Goal: Navigation & Orientation: Understand site structure

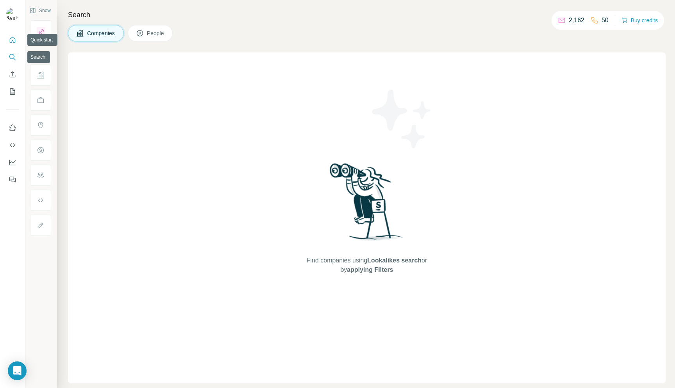
click at [14, 41] on icon "Quick start" at bounding box center [13, 40] width 8 height 8
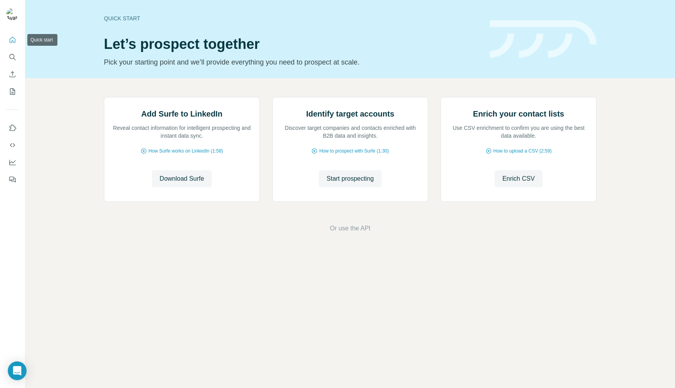
click at [14, 42] on icon "Quick start" at bounding box center [13, 40] width 8 height 8
click at [13, 59] on icon "Search" at bounding box center [13, 57] width 8 height 8
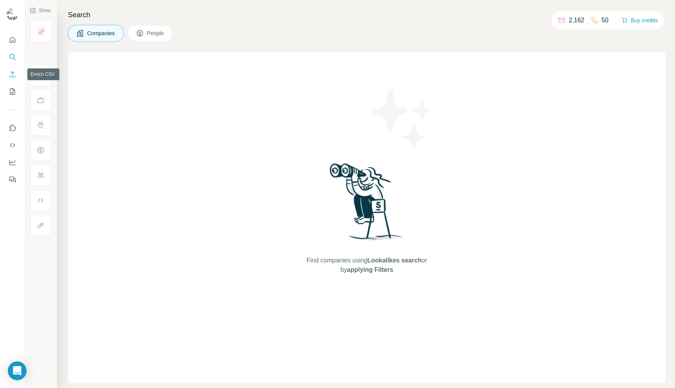
click at [11, 78] on button "Enrich CSV" at bounding box center [12, 74] width 13 height 14
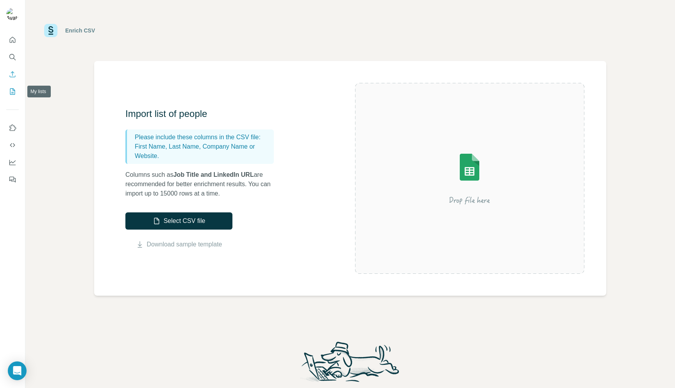
click at [11, 98] on button "My lists" at bounding box center [12, 91] width 13 height 14
